Goal: Check status: Check status

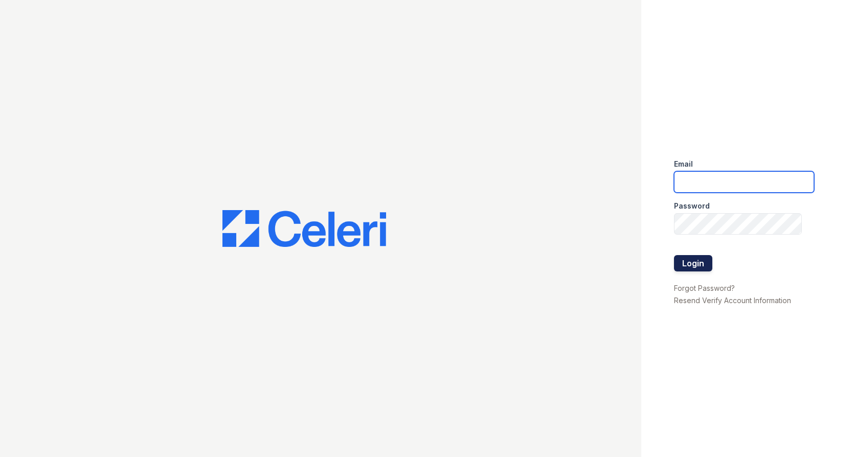
type input "Arrivesilverspring@trinity-pm.com"
click at [677, 261] on button "Login" at bounding box center [693, 263] width 38 height 16
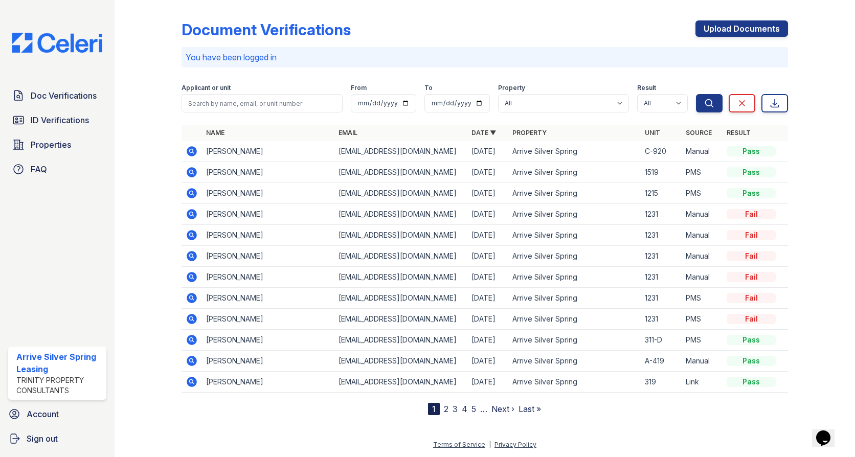
click at [191, 172] on icon at bounding box center [191, 171] width 3 height 3
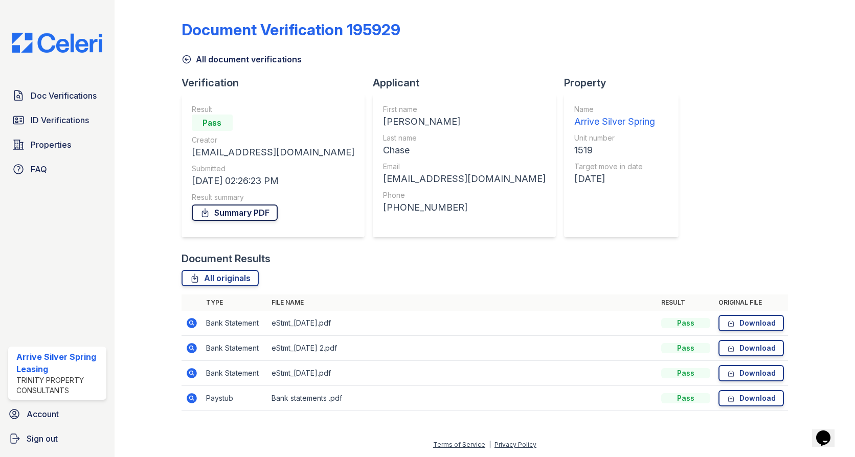
click at [243, 210] on link "Summary PDF" at bounding box center [235, 212] width 86 height 16
click at [750, 325] on link "Download" at bounding box center [750, 323] width 65 height 16
click at [747, 349] on link "Download" at bounding box center [750, 348] width 65 height 16
click at [751, 373] on link "Download" at bounding box center [750, 373] width 65 height 16
click at [193, 398] on icon at bounding box center [192, 398] width 10 height 10
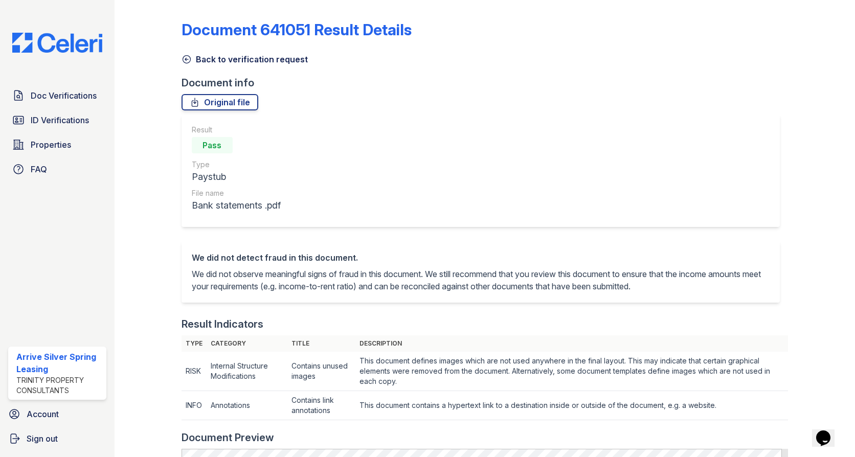
click at [189, 60] on icon at bounding box center [186, 59] width 10 height 10
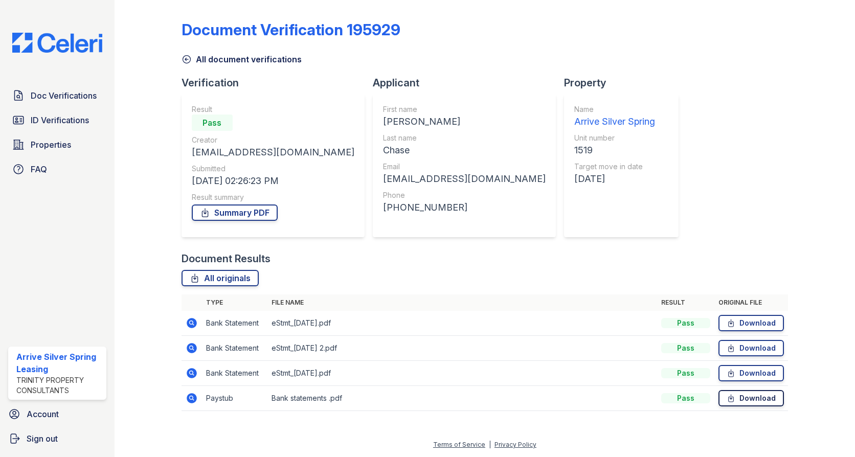
click at [770, 393] on link "Download" at bounding box center [750, 398] width 65 height 16
click at [54, 118] on span "ID Verifications" at bounding box center [60, 120] width 58 height 12
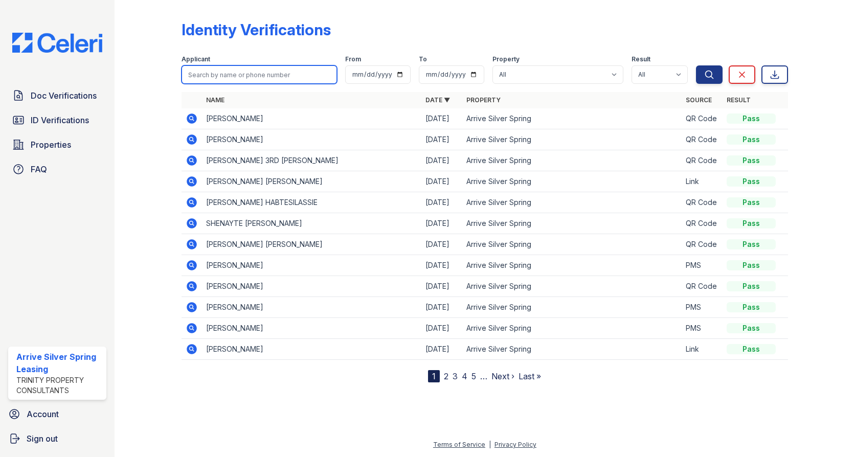
click at [236, 78] on input "search" at bounding box center [258, 74] width 155 height 18
type input "chase"
click at [696, 65] on button "Search" at bounding box center [709, 74] width 27 height 18
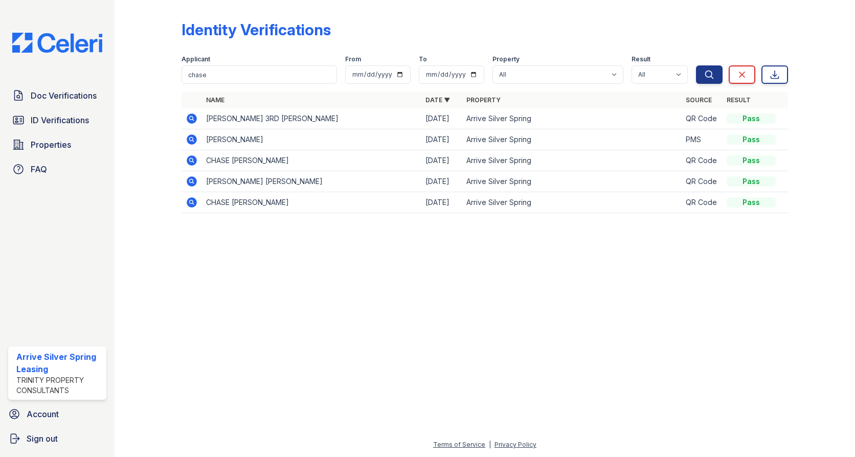
click at [195, 116] on icon at bounding box center [192, 118] width 10 height 10
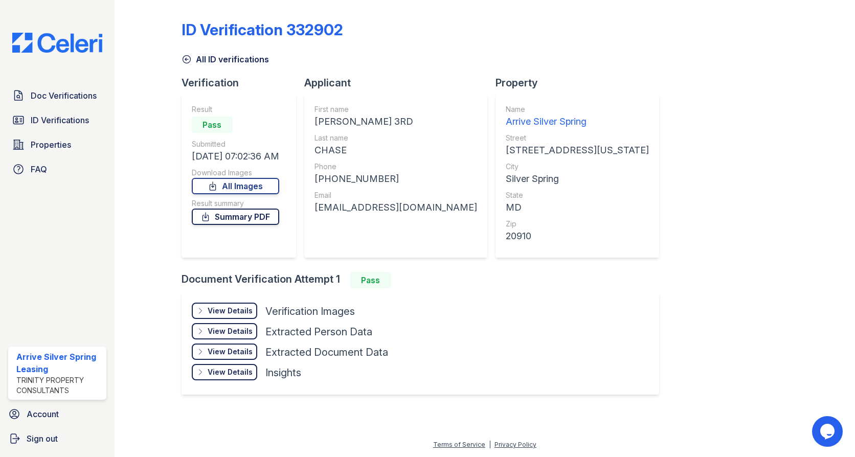
click at [248, 219] on link "Summary PDF" at bounding box center [235, 217] width 87 height 16
click at [262, 187] on link "All Images" at bounding box center [235, 186] width 87 height 16
click at [588, 53] on div "All ID verifications" at bounding box center [484, 56] width 606 height 18
click at [57, 102] on span "Doc Verifications" at bounding box center [64, 95] width 66 height 12
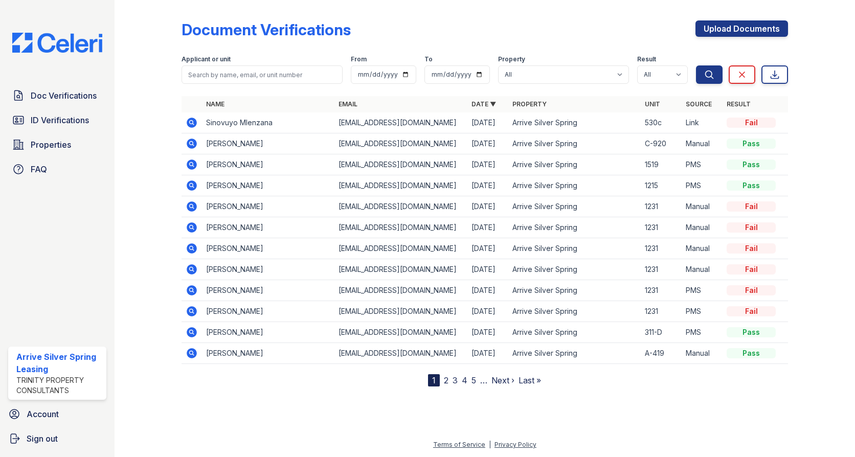
click at [192, 126] on icon at bounding box center [192, 123] width 10 height 10
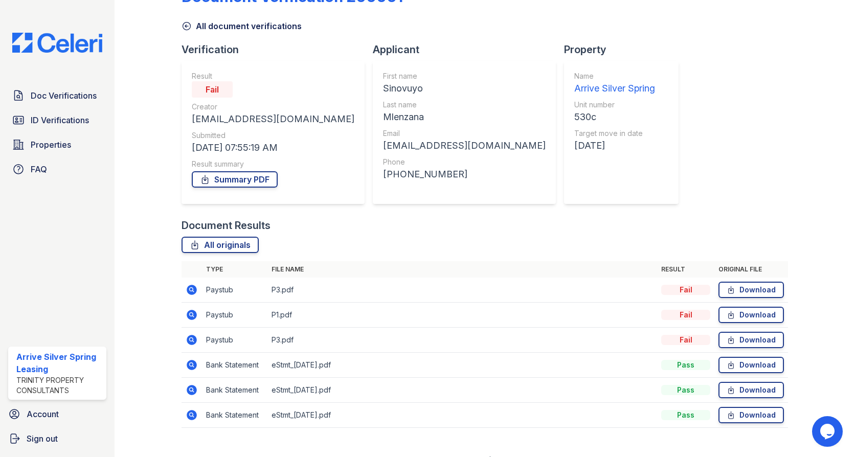
scroll to position [49, 0]
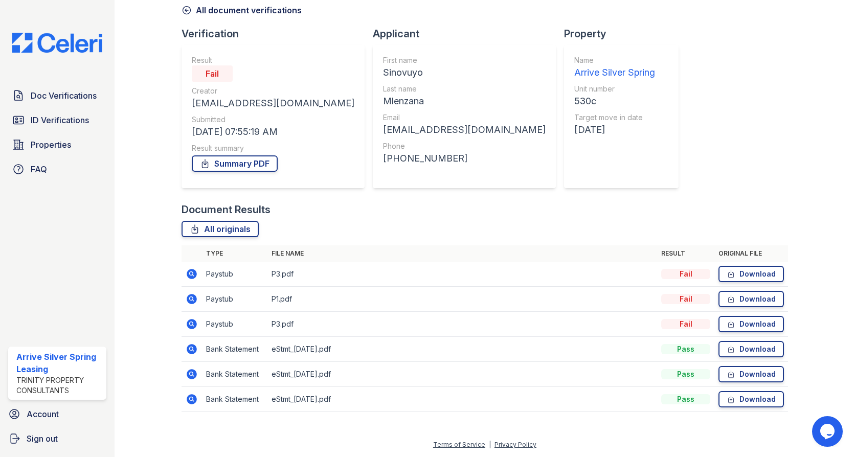
click at [191, 273] on icon at bounding box center [191, 273] width 3 height 3
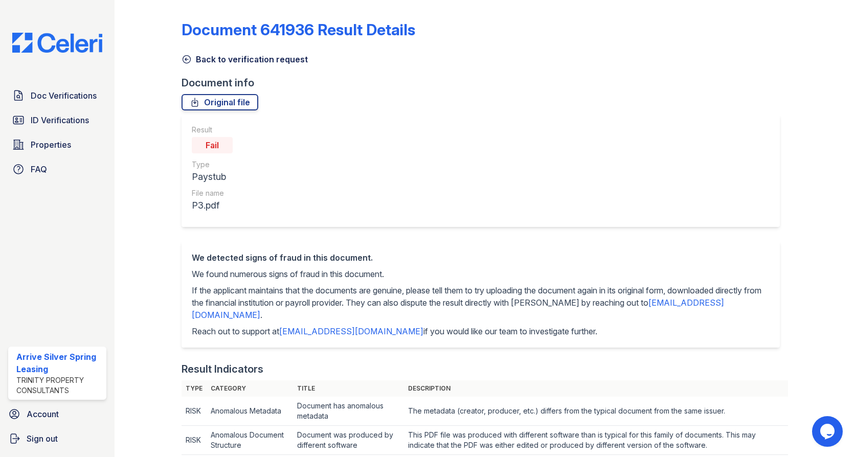
click at [187, 57] on icon at bounding box center [186, 59] width 10 height 10
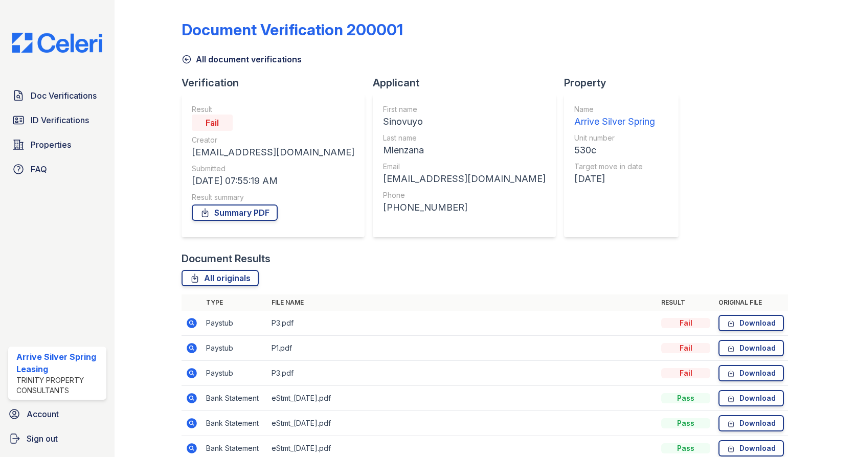
click at [192, 349] on icon at bounding box center [192, 348] width 12 height 12
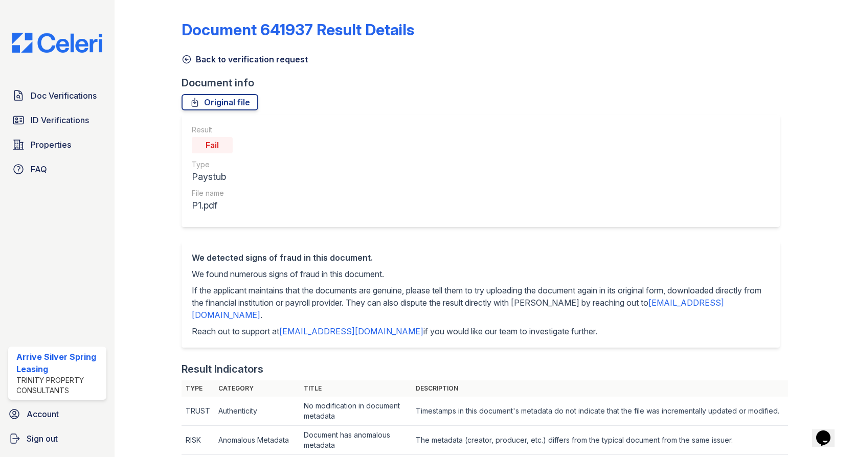
click at [190, 63] on icon at bounding box center [186, 59] width 10 height 10
